Goal: Browse casually: Explore the website without a specific task or goal

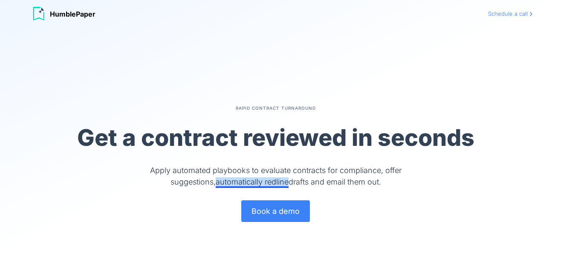
drag, startPoint x: 474, startPoint y: 41, endPoint x: 266, endPoint y: 23, distance: 209.0
click at [471, 42] on section "Rapid Contract Turnaround Get a contract reviewed in seconds Apply automated pl…" at bounding box center [287, 163] width 575 height 273
click at [362, 99] on div "Rapid Contract Turnaround Get a contract reviewed in seconds Apply automated pl…" at bounding box center [287, 164] width 545 height 232
drag, startPoint x: 108, startPoint y: 7, endPoint x: 108, endPoint y: 12, distance: 5.1
click at [108, 12] on div "HumblePaper" at bounding box center [254, 14] width 445 height 14
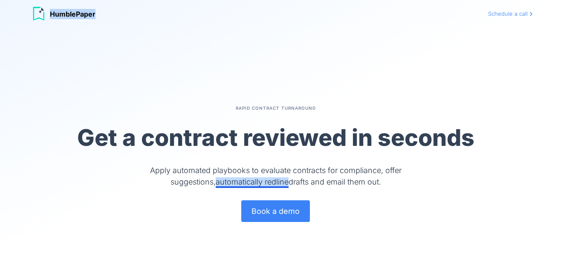
copy div "HumblePaper"
drag, startPoint x: 108, startPoint y: 12, endPoint x: 49, endPoint y: 12, distance: 58.8
click at [49, 12] on div "HumblePaper" at bounding box center [254, 14] width 445 height 14
click at [516, 66] on div "Rapid Contract Turnaround Get a contract reviewed in seconds Apply automated pl…" at bounding box center [287, 164] width 545 height 232
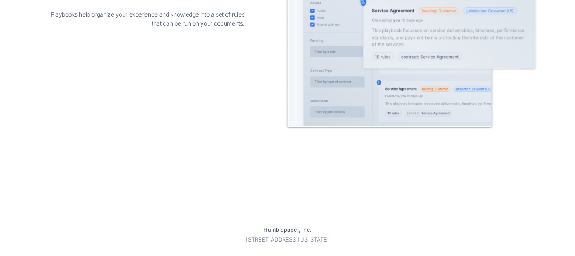
drag, startPoint x: 295, startPoint y: 241, endPoint x: 265, endPoint y: 243, distance: 29.9
click at [296, 241] on p "[STREET_ADDRESS][US_STATE]" at bounding box center [288, 240] width 484 height 9
drag, startPoint x: 220, startPoint y: 237, endPoint x: 381, endPoint y: 237, distance: 160.6
click at [381, 237] on p "[STREET_ADDRESS][US_STATE]" at bounding box center [288, 240] width 484 height 9
copy p "[STREET_ADDRESS][US_STATE]"
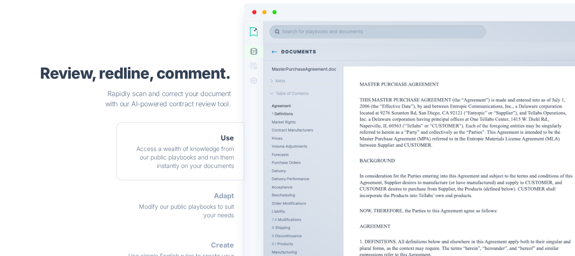
scroll to position [0, 0]
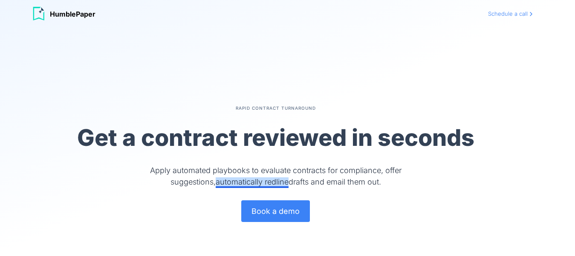
copy span "Apply automated playbooks to evaluate contracts for compliance, offer suggestio…"
drag, startPoint x: 284, startPoint y: 181, endPoint x: 382, endPoint y: 187, distance: 98.1
click at [382, 187] on span "Apply automated playbooks to evaluate contracts for compliance, offer suggestio…" at bounding box center [275, 176] width 281 height 23
click at [473, 57] on div "Rapid Contract Turnaround Get a contract reviewed in seconds Apply automated pl…" at bounding box center [287, 164] width 545 height 232
